Goal: Information Seeking & Learning: Understand process/instructions

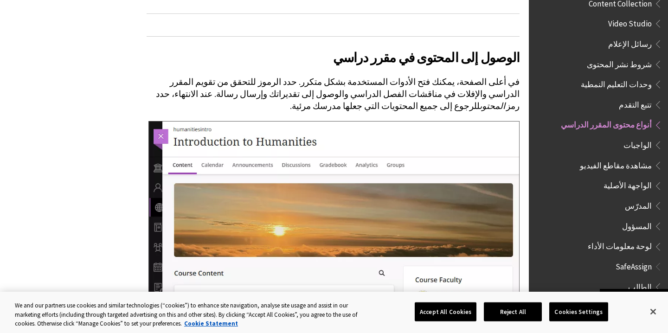
click at [604, 137] on span "الواجبات" at bounding box center [605, 145] width 114 height 16
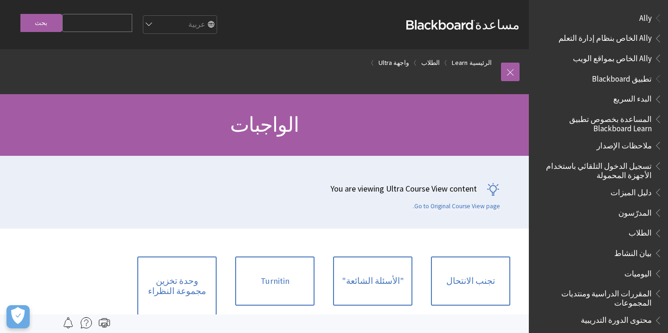
scroll to position [1048, 0]
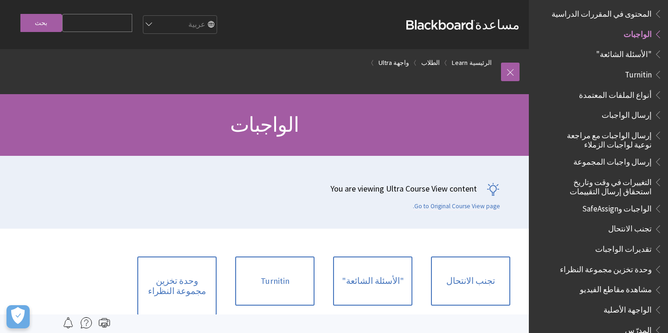
click at [450, 316] on div at bounding box center [264, 324] width 529 height 19
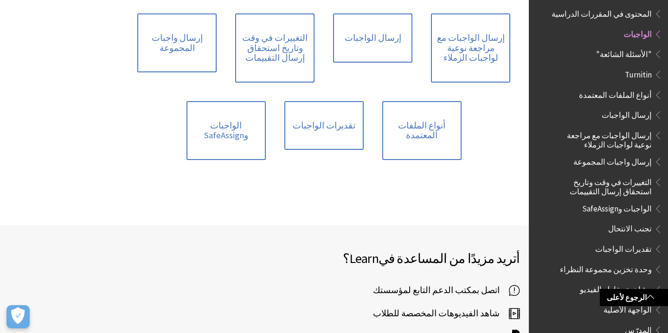
scroll to position [323, 0]
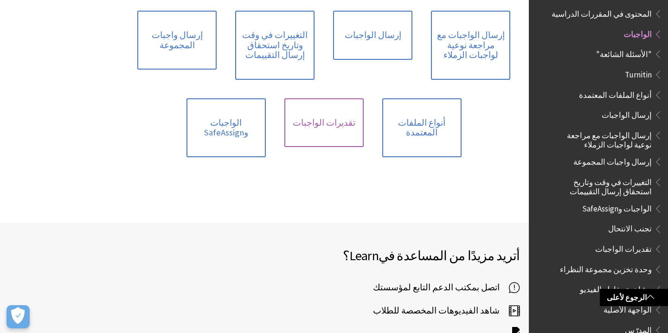
click at [333, 108] on link "تقديرات الواجبات" at bounding box center [323, 122] width 79 height 49
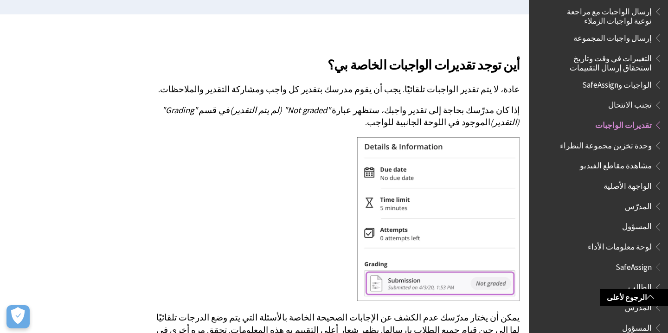
scroll to position [217, 0]
